Goal: Task Accomplishment & Management: Manage account settings

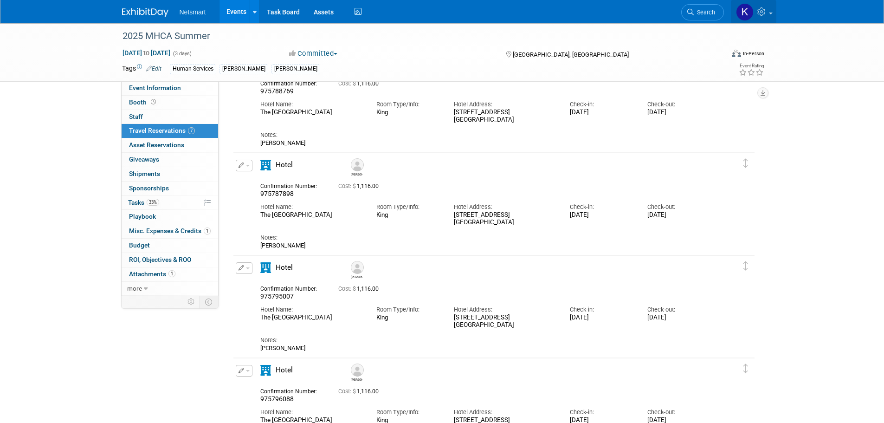
scroll to position [71, 0]
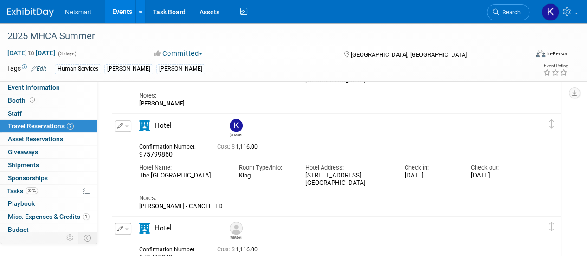
click at [499, 2] on li "Search" at bounding box center [508, 11] width 43 height 23
click at [496, 9] on icon at bounding box center [496, 12] width 6 height 6
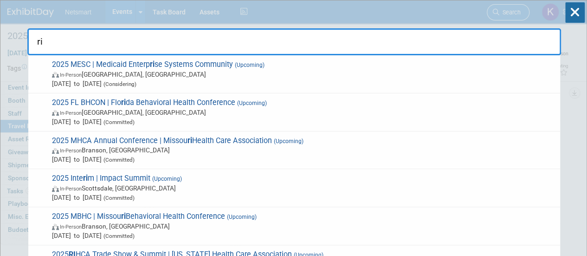
type input "r"
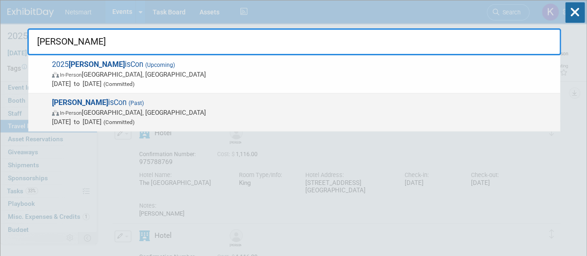
type input "[PERSON_NAME]"
click at [131, 108] on span "In-Person [GEOGRAPHIC_DATA], [GEOGRAPHIC_DATA]" at bounding box center [303, 112] width 503 height 9
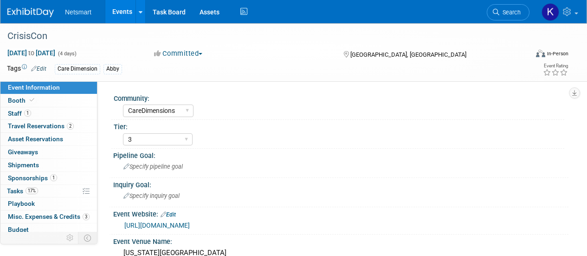
select select "CareDimensions"
select select "3"
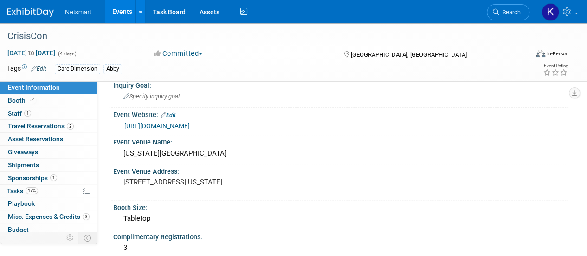
scroll to position [98, 0]
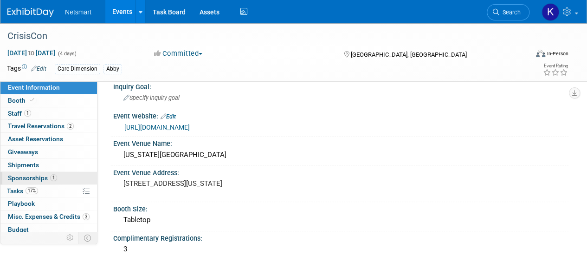
click at [67, 177] on link "1 Sponsorships 1" at bounding box center [48, 178] width 97 height 13
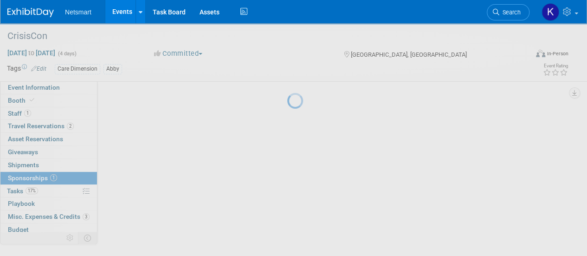
scroll to position [0, 0]
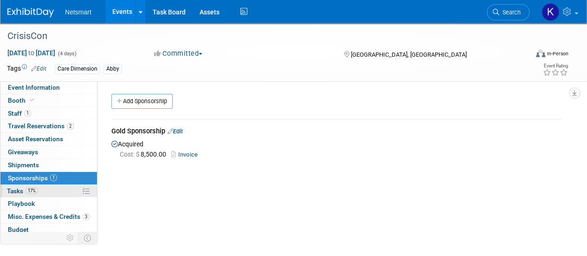
click at [53, 192] on link "17% Tasks 17%" at bounding box center [48, 191] width 97 height 13
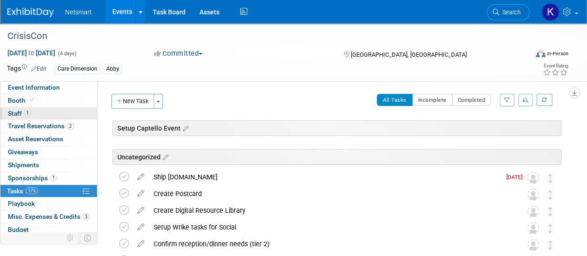
click at [46, 111] on link "1 Staff 1" at bounding box center [48, 113] width 97 height 13
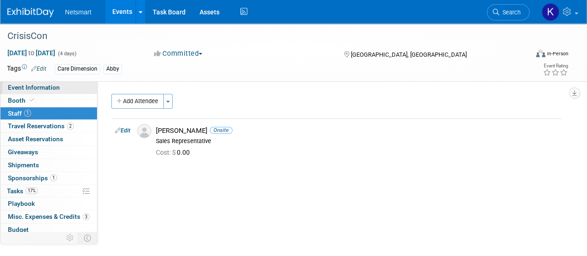
click at [51, 90] on span "Event Information" at bounding box center [34, 87] width 52 height 7
select select "CareDimensions"
select select "3"
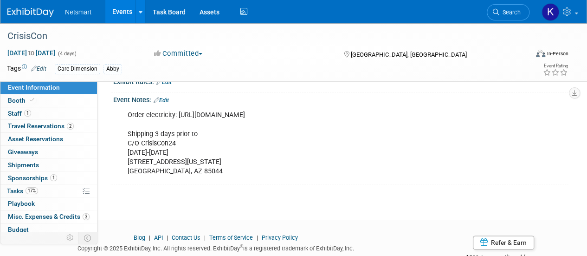
scroll to position [300, 0]
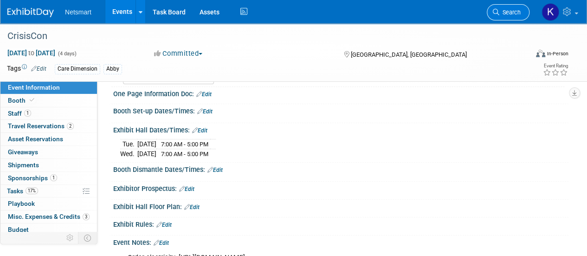
click at [500, 16] on link "Search" at bounding box center [508, 12] width 43 height 16
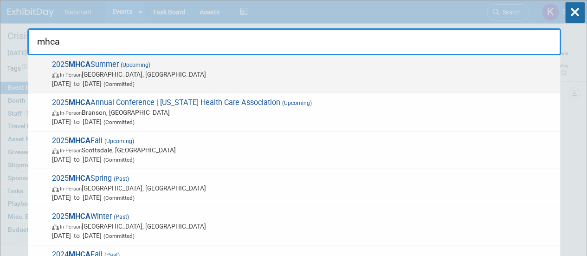
type input "mhca"
click at [135, 71] on span "In-Person Salt Lake City, UT" at bounding box center [303, 74] width 503 height 9
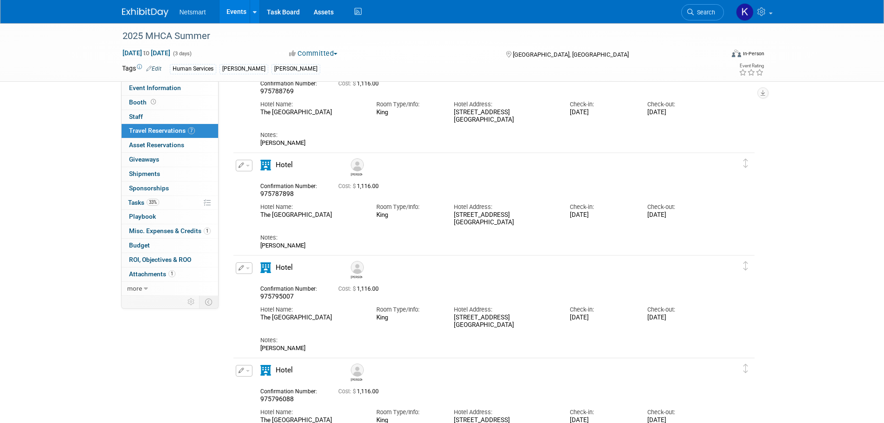
scroll to position [71, 0]
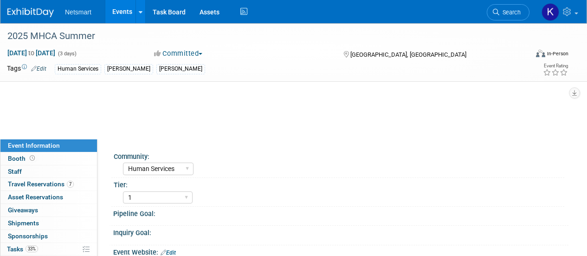
select select "Human Services"
select select "1"
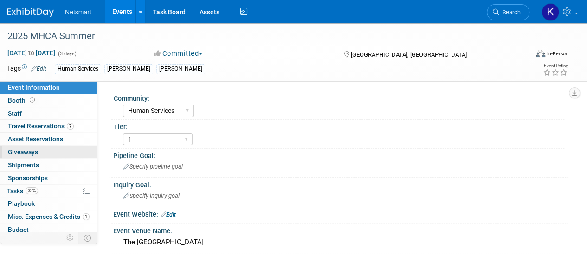
scroll to position [41, 0]
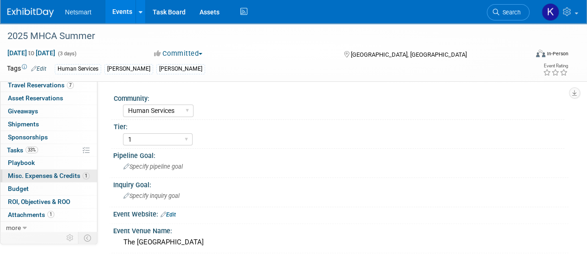
click at [46, 169] on link "1 Misc. Expenses & Credits 1" at bounding box center [48, 175] width 97 height 13
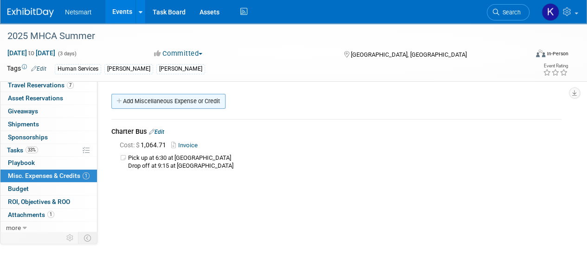
click at [191, 103] on link "Add Miscellaneous Expense or Credit" at bounding box center [168, 101] width 114 height 15
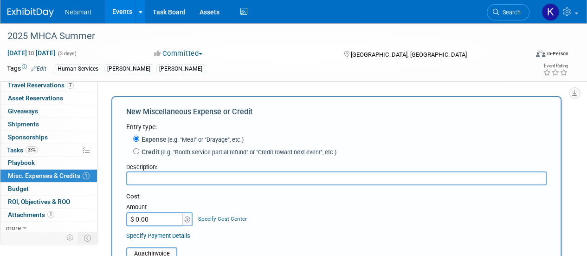
scroll to position [46, 0]
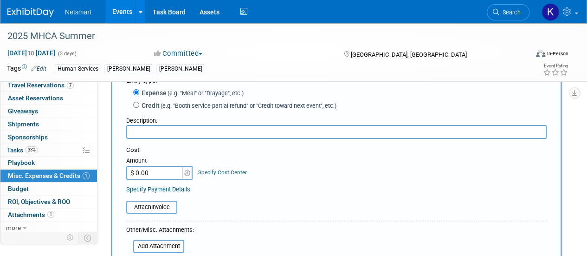
click at [163, 135] on input "text" at bounding box center [336, 132] width 420 height 14
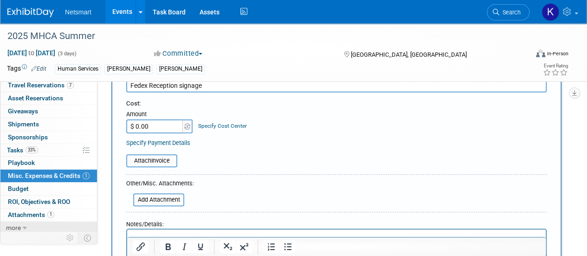
type input "Fedex Reception signage"
click at [159, 129] on input "$ 0.00" at bounding box center [155, 126] width 58 height 14
type input "$ 130.12"
click at [209, 135] on div "Cost: Amount $ 130.12 Specify Cost Center Cost Center -- Not Specified --" at bounding box center [336, 123] width 420 height 48
click at [174, 158] on input "file" at bounding box center [121, 160] width 110 height 11
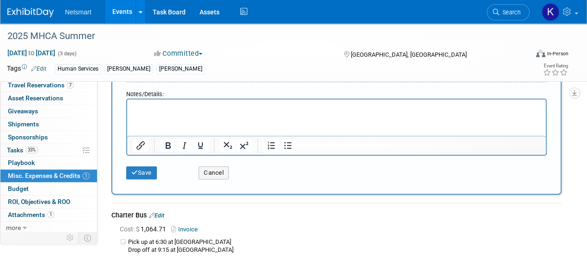
scroll to position [232, 0]
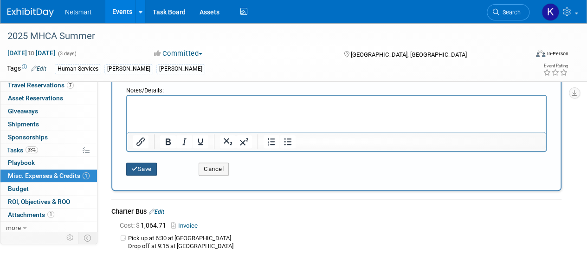
click at [148, 169] on button "Save" at bounding box center [141, 168] width 31 height 13
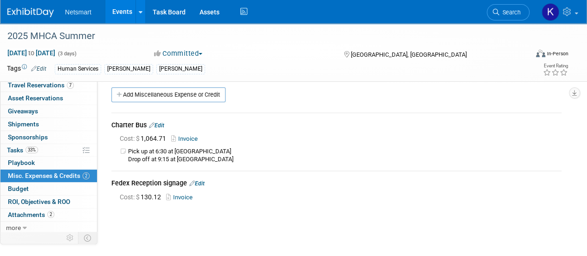
scroll to position [0, 0]
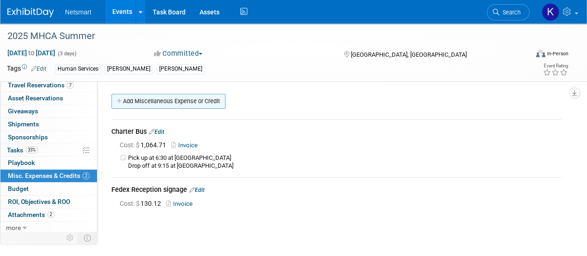
click at [187, 108] on link "Add Miscellaneous Expense or Credit" at bounding box center [168, 101] width 114 height 15
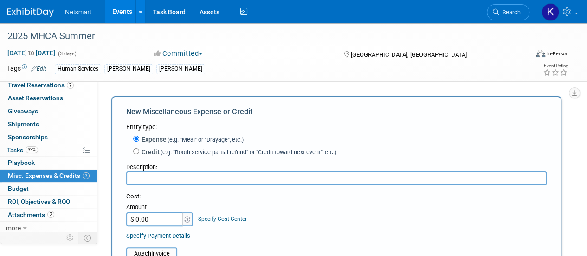
click at [148, 181] on input "text" at bounding box center [336, 178] width 420 height 14
type input "Guitarist/Singer"
click at [154, 215] on input "$ 0.00" at bounding box center [155, 219] width 58 height 14
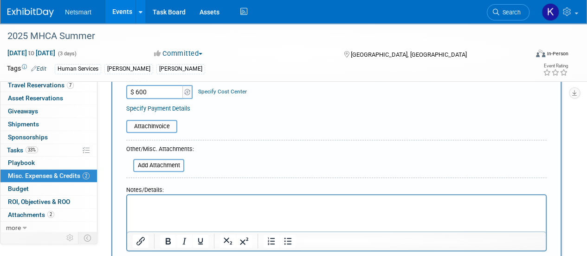
scroll to position [232, 0]
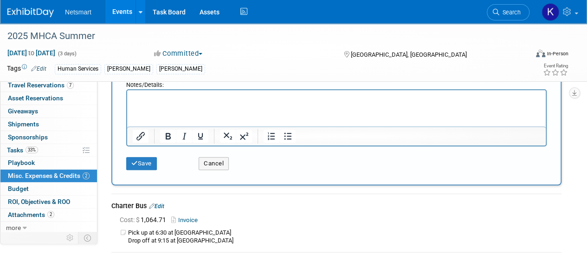
type input "$ 600.00"
click at [158, 103] on html at bounding box center [336, 96] width 418 height 13
click at [130, 166] on button "Save" at bounding box center [141, 163] width 31 height 13
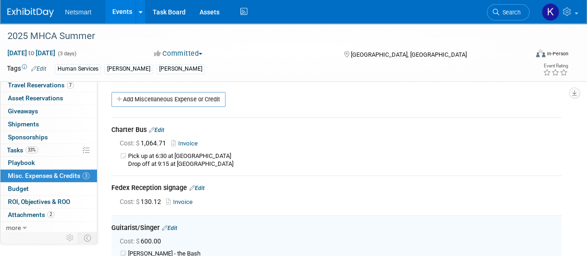
scroll to position [0, 0]
